Goal: Task Accomplishment & Management: Use online tool/utility

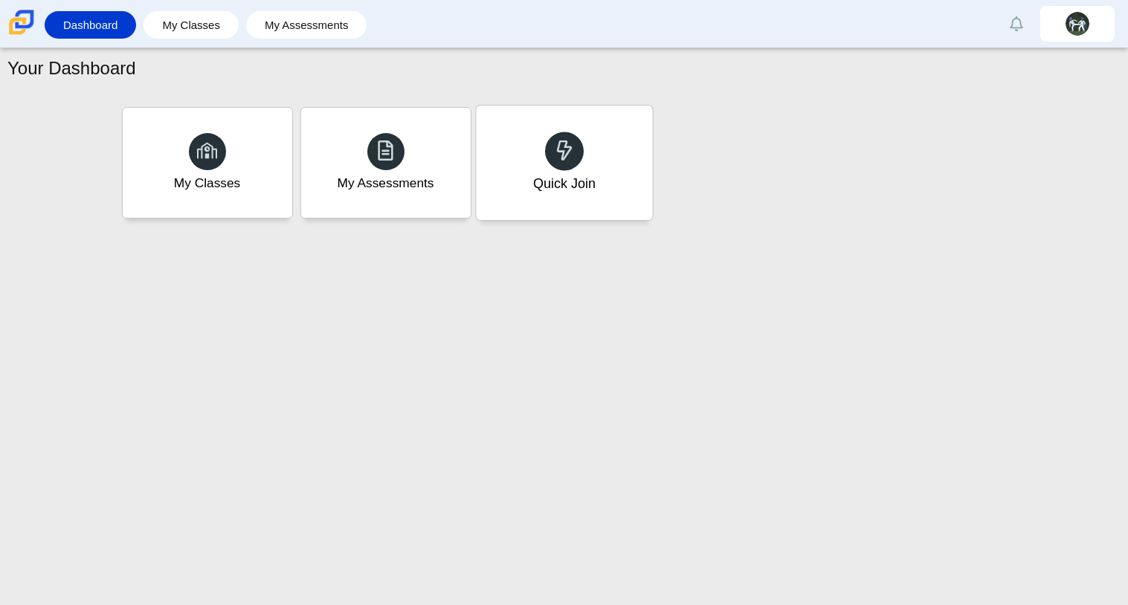
click at [539, 187] on div "Quick Join" at bounding box center [563, 183] width 62 height 19
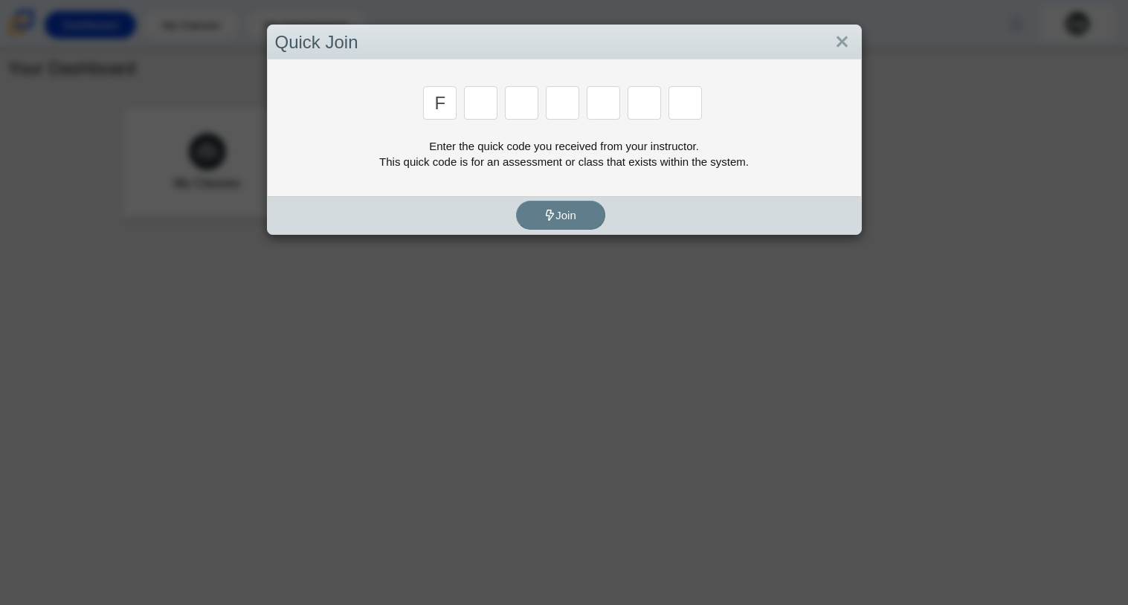
type input "f"
type input "7"
type input "m"
type input "c"
type input "h"
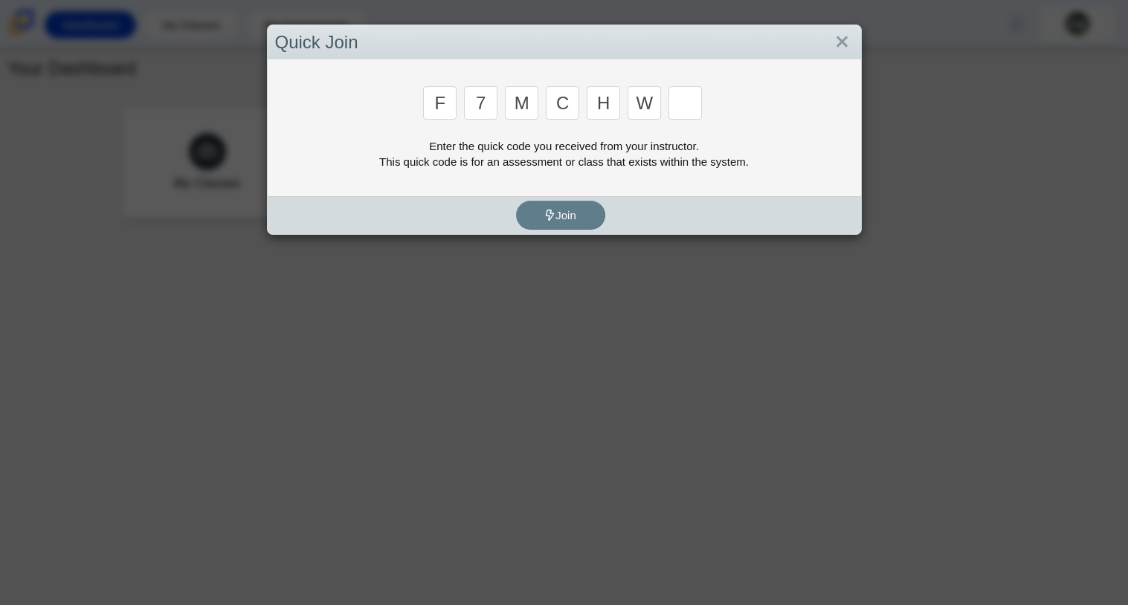
type input "w"
type input "k"
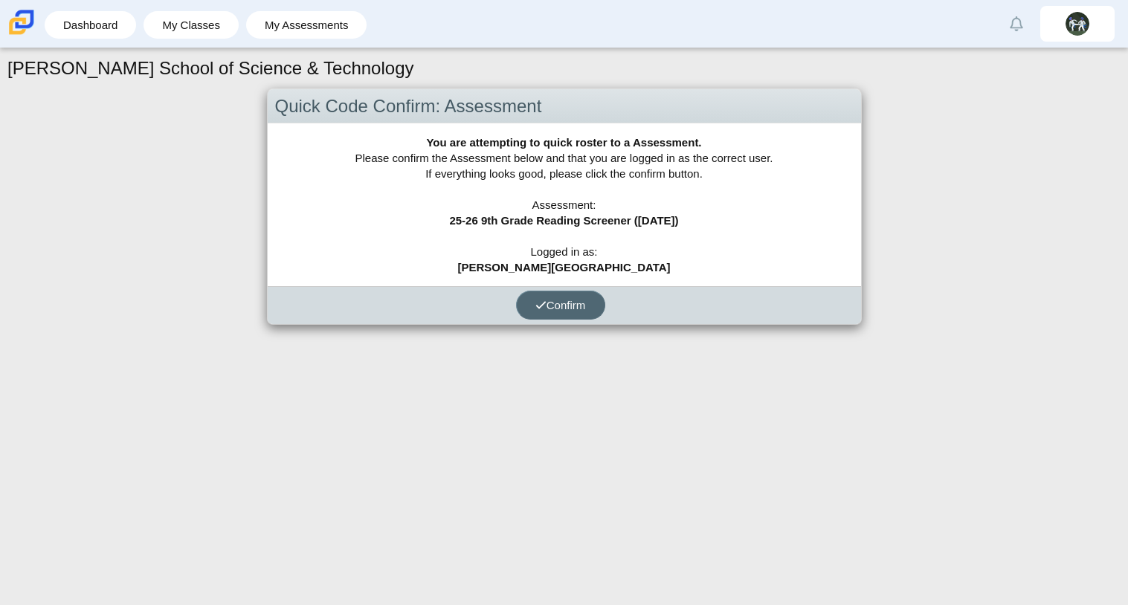
click at [567, 309] on span "Confirm" at bounding box center [560, 305] width 51 height 13
